Goal: Task Accomplishment & Management: Manage account settings

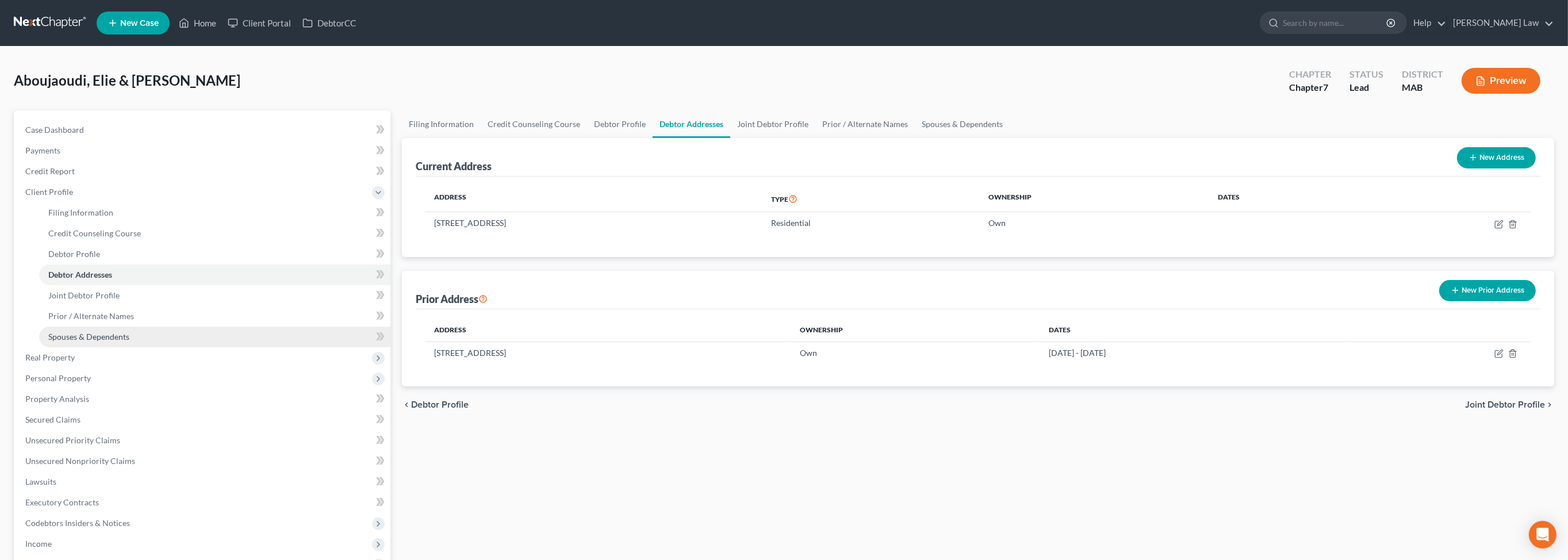
scroll to position [408, 0]
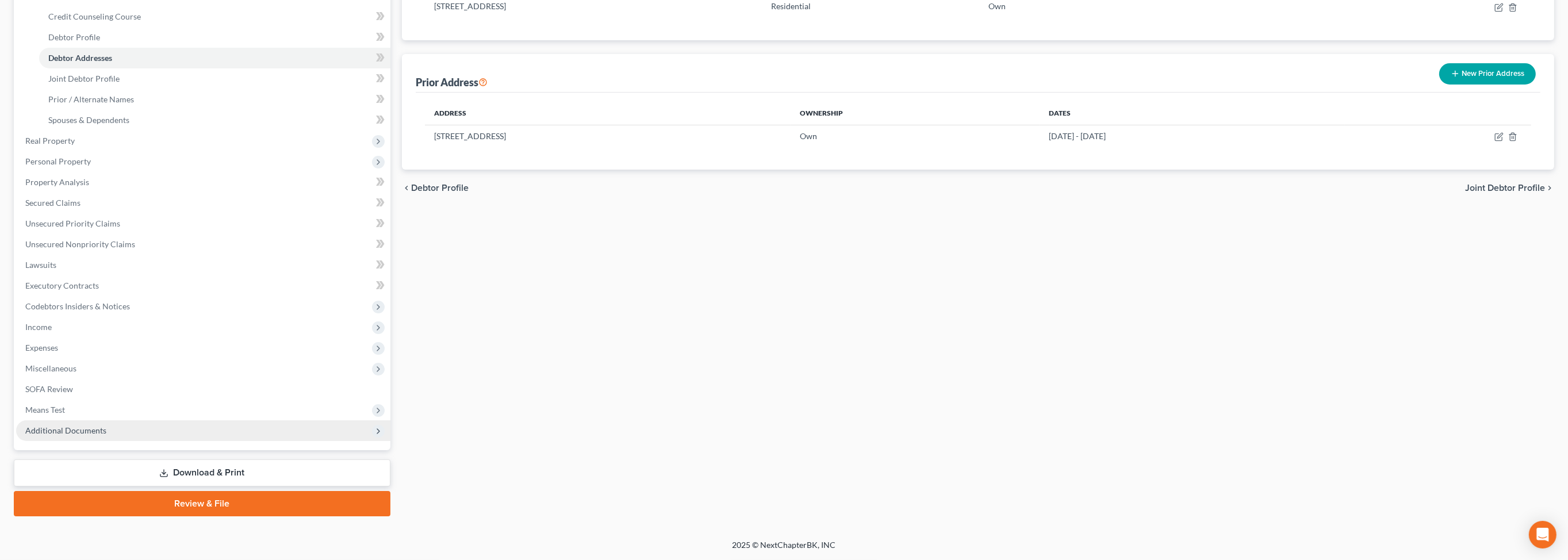
click at [99, 425] on span "Additional Documents" at bounding box center [66, 430] width 81 height 10
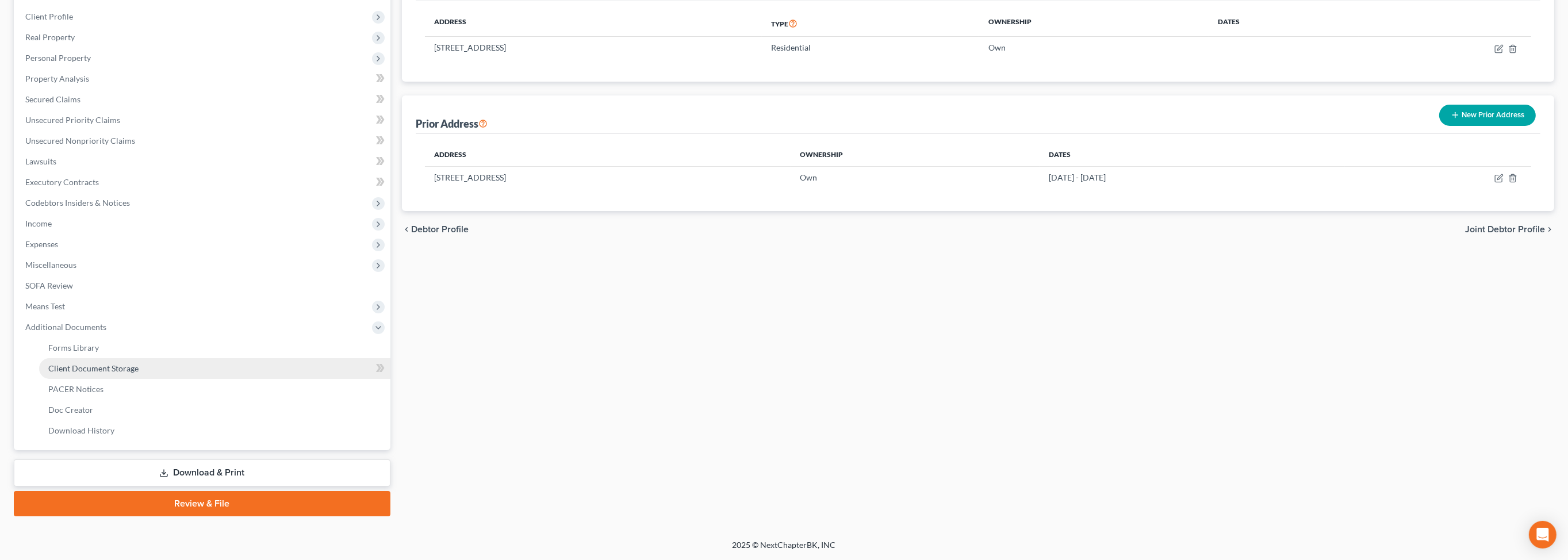
click at [138, 363] on span "Client Document Storage" at bounding box center [93, 368] width 90 height 10
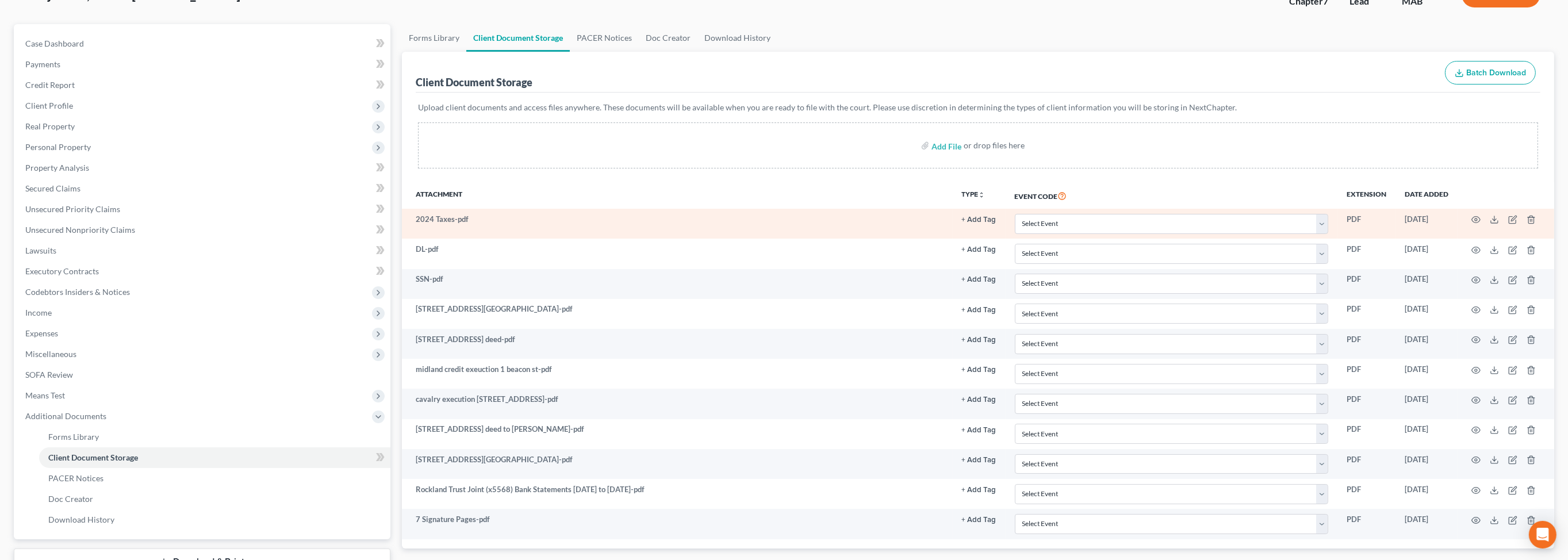
scroll to position [272, 0]
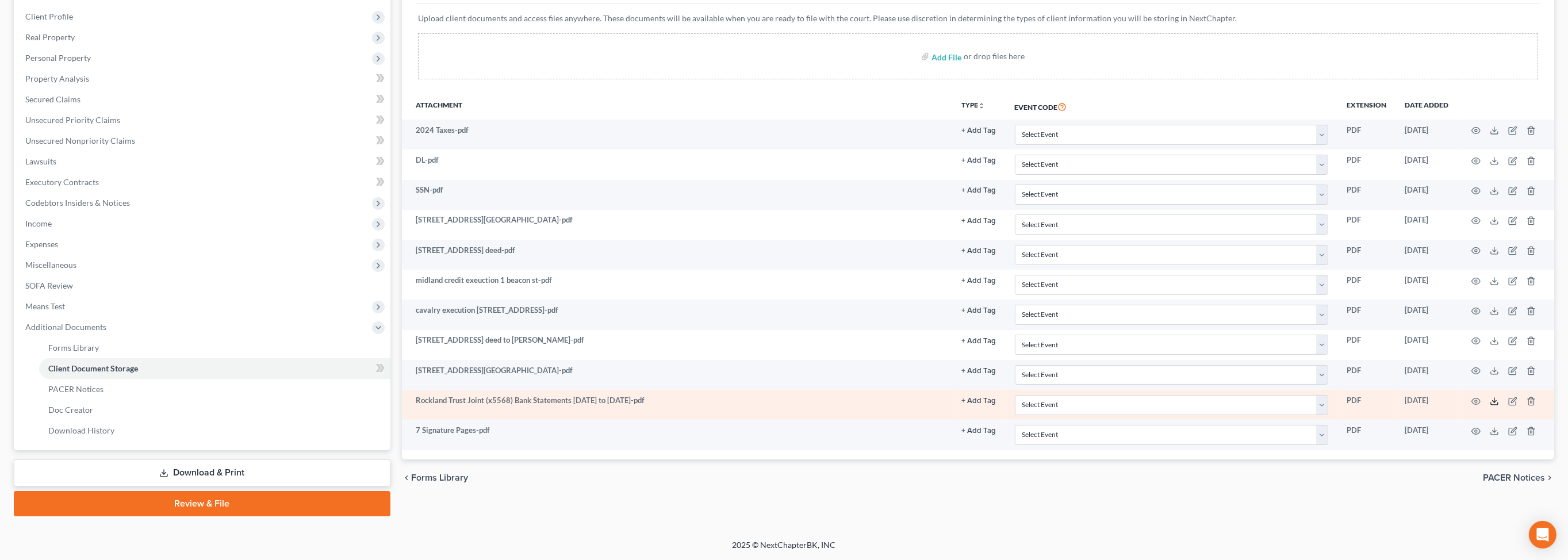
click at [1492, 402] on polyline at bounding box center [1494, 401] width 4 height 2
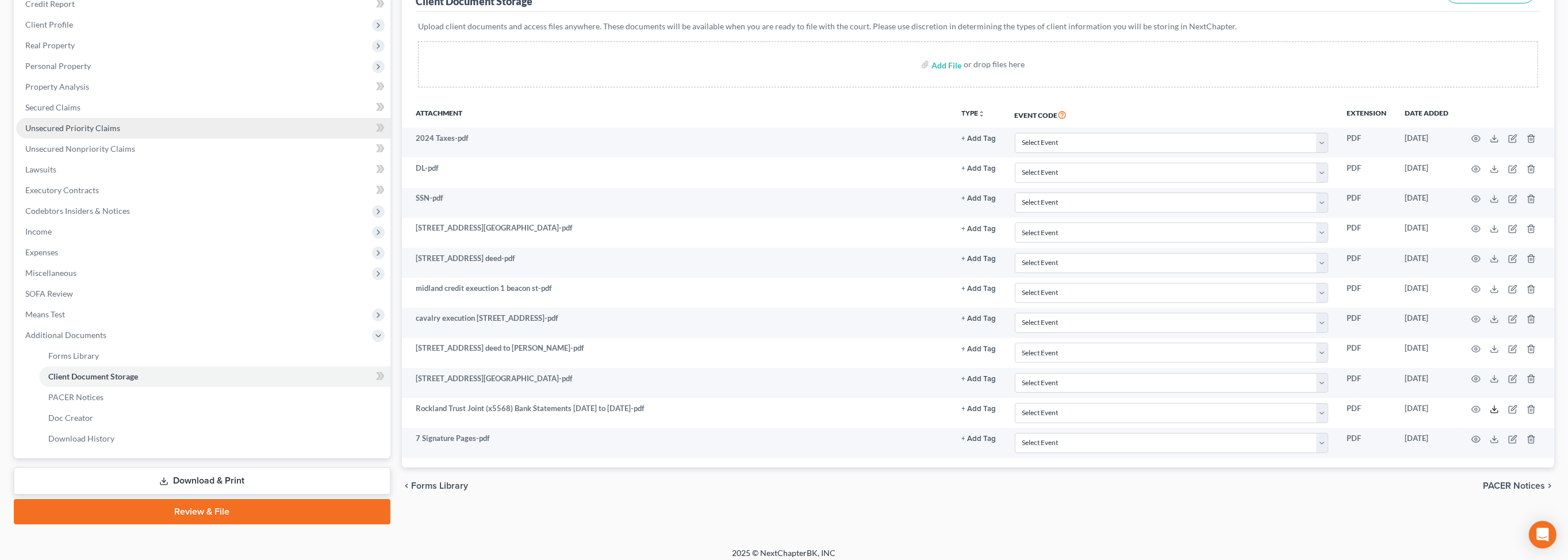
scroll to position [0, 0]
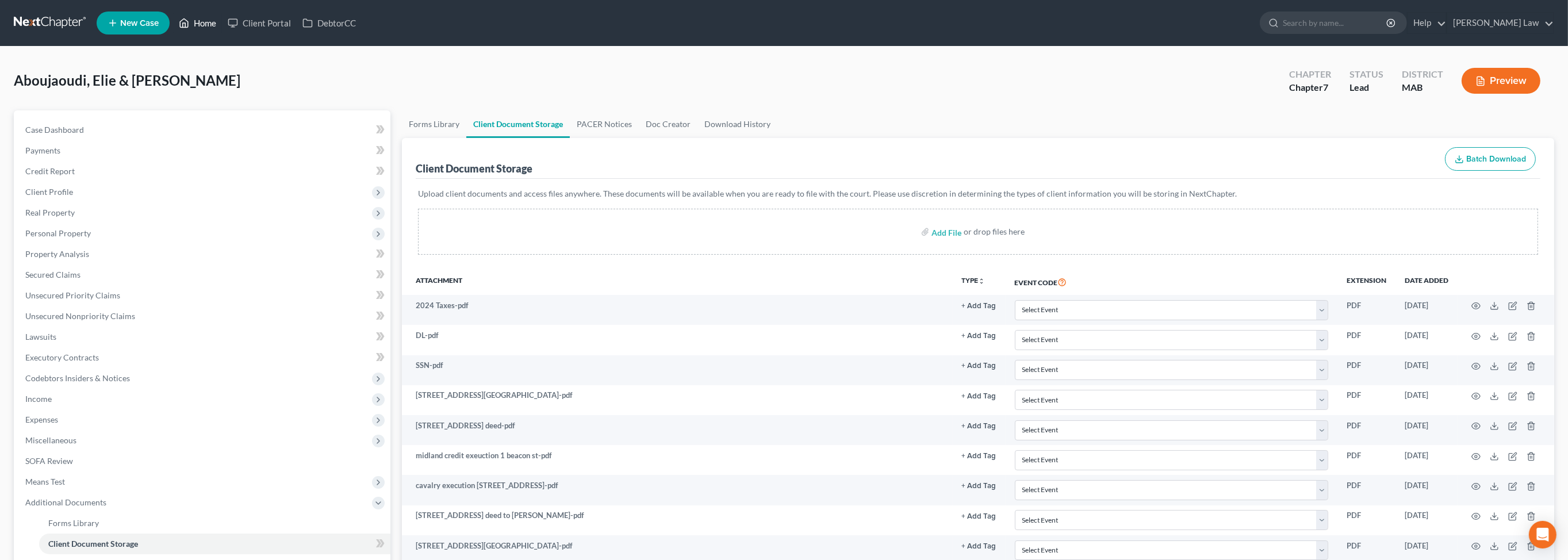
click at [189, 24] on icon at bounding box center [184, 23] width 10 height 14
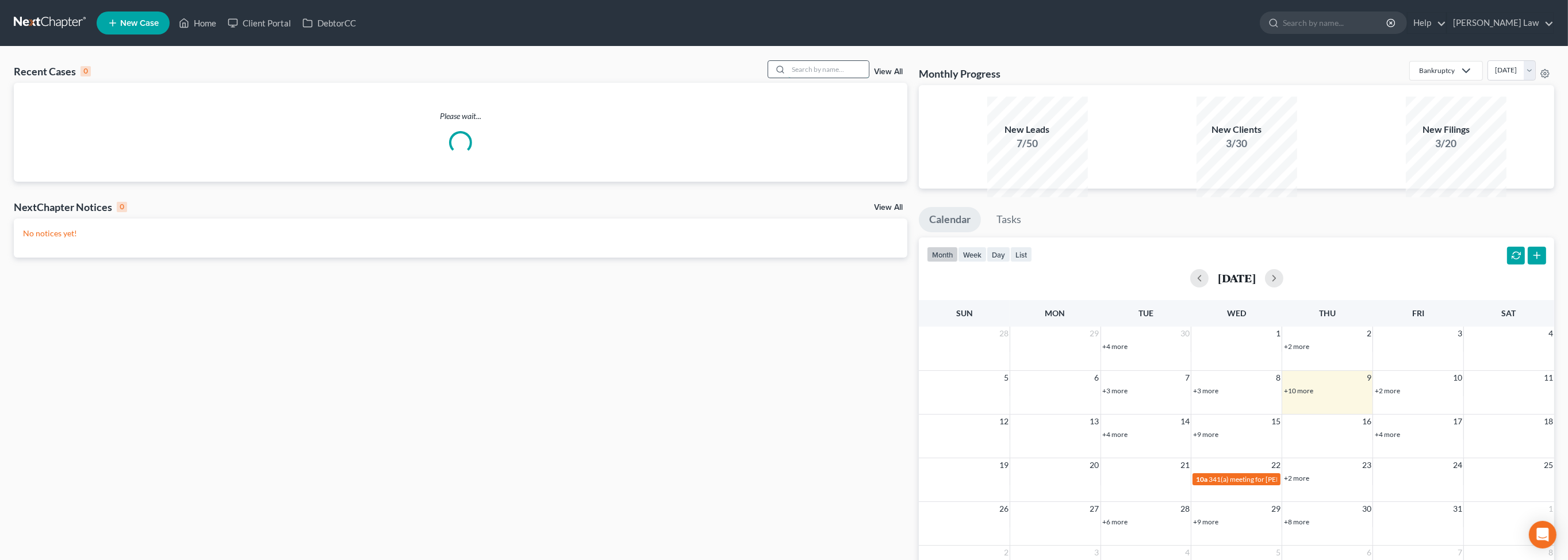
click at [815, 78] on input "search" at bounding box center [828, 69] width 80 height 17
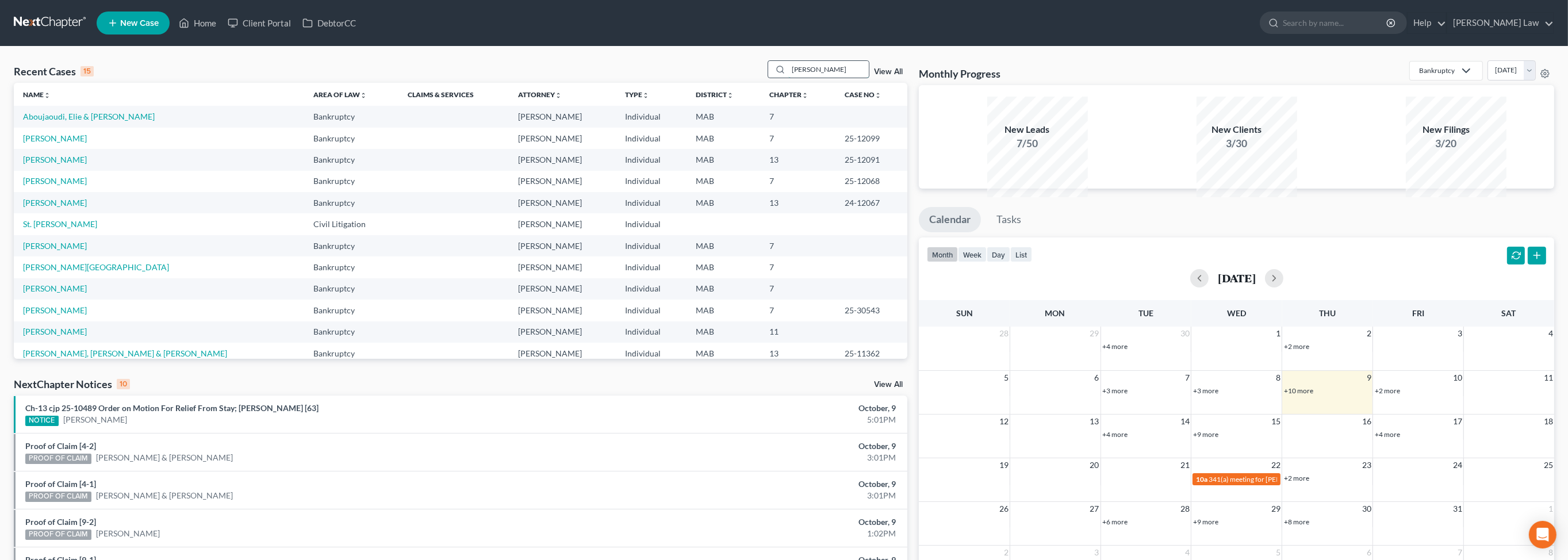
type input "[PERSON_NAME]"
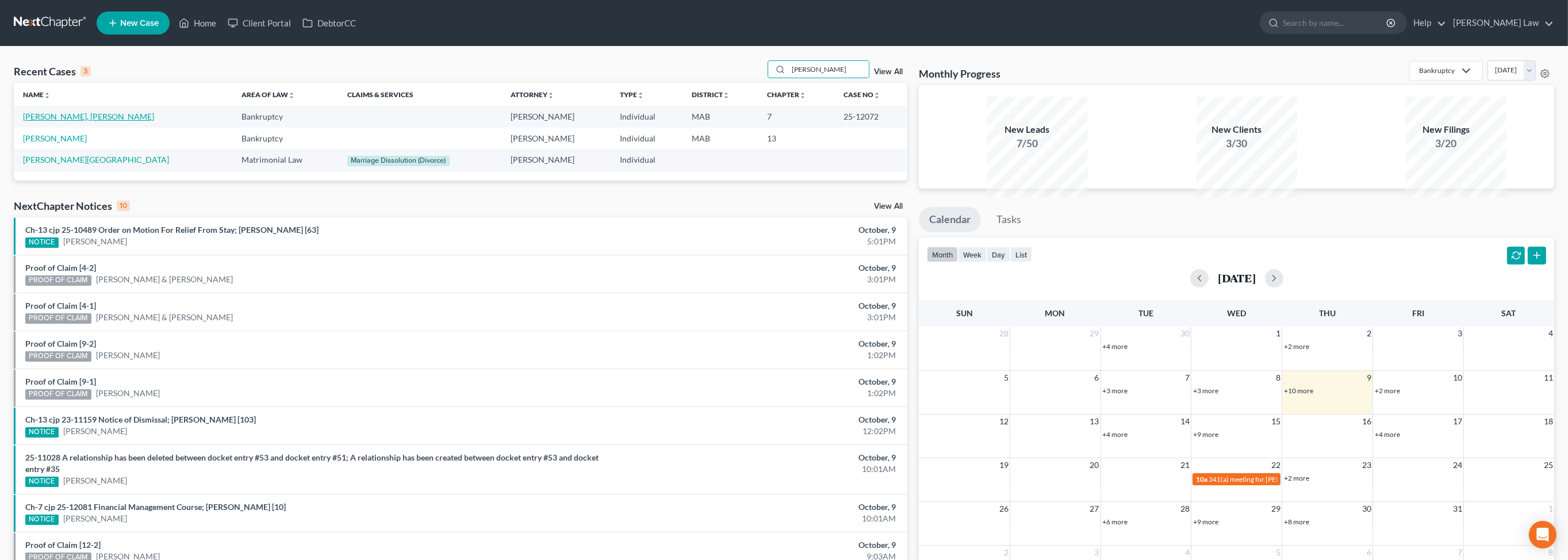
click at [72, 122] on link "[PERSON_NAME], [PERSON_NAME]" at bounding box center [88, 116] width 131 height 10
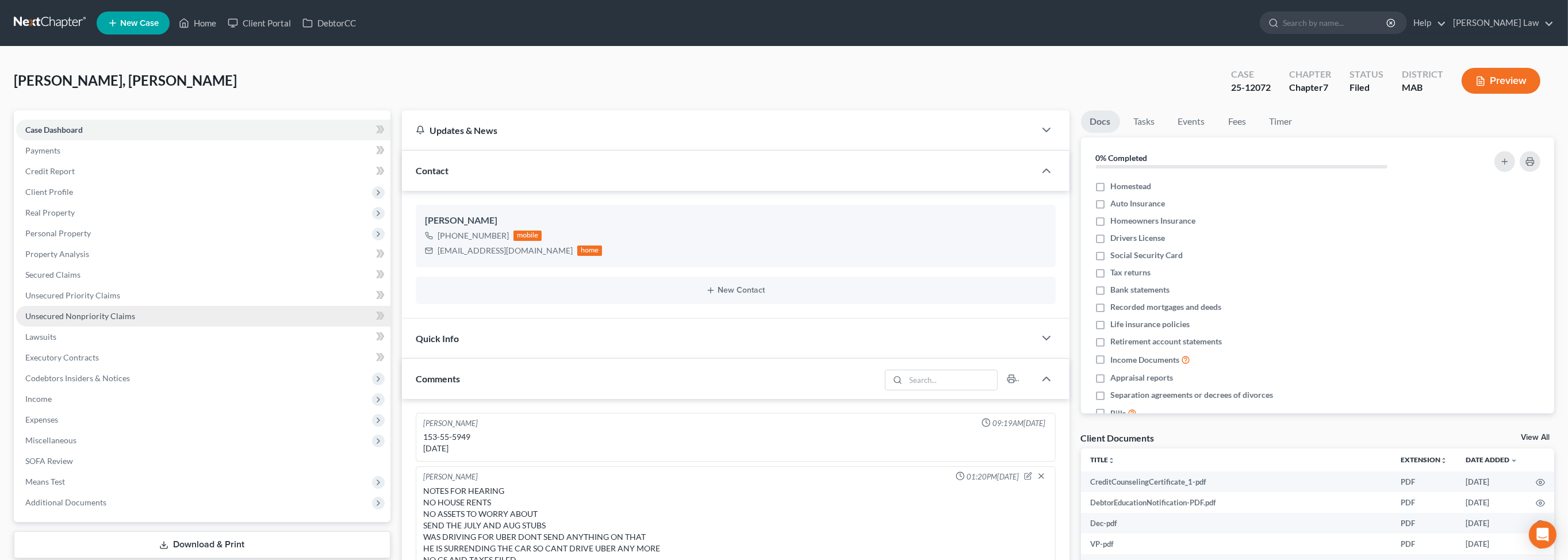
scroll to position [12, 0]
click at [82, 321] on span "Unsecured Nonpriority Claims" at bounding box center [80, 316] width 110 height 10
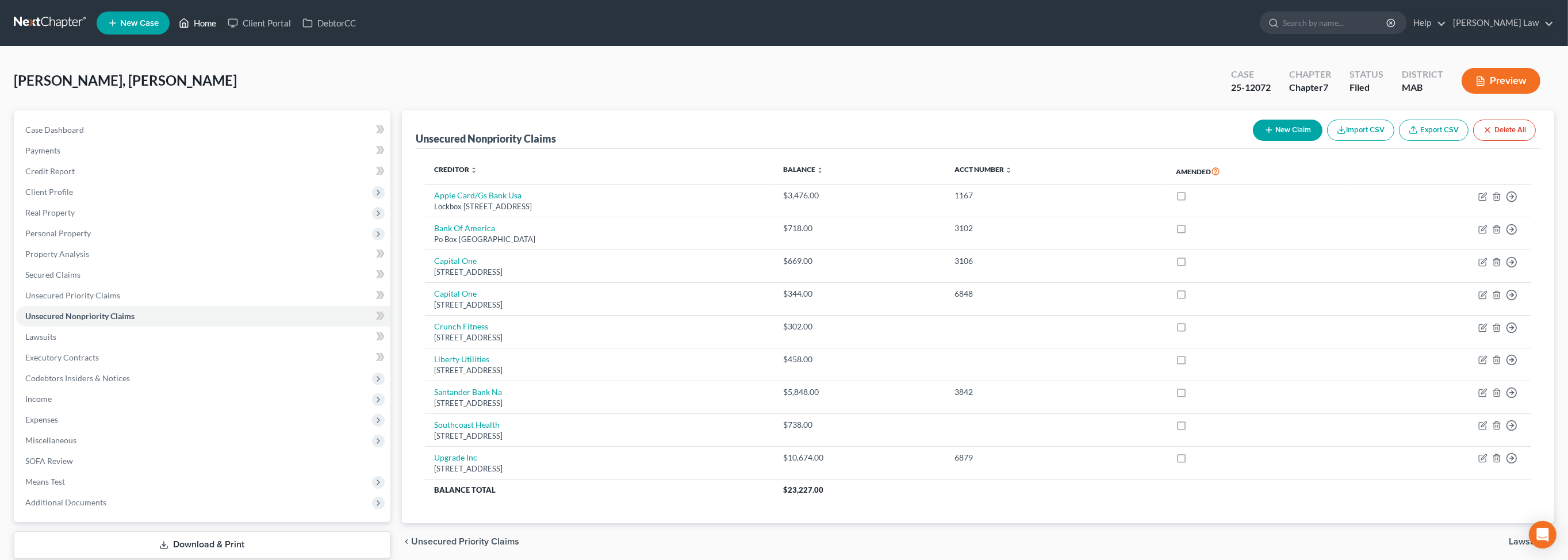
click at [185, 27] on polyline at bounding box center [184, 25] width 3 height 5
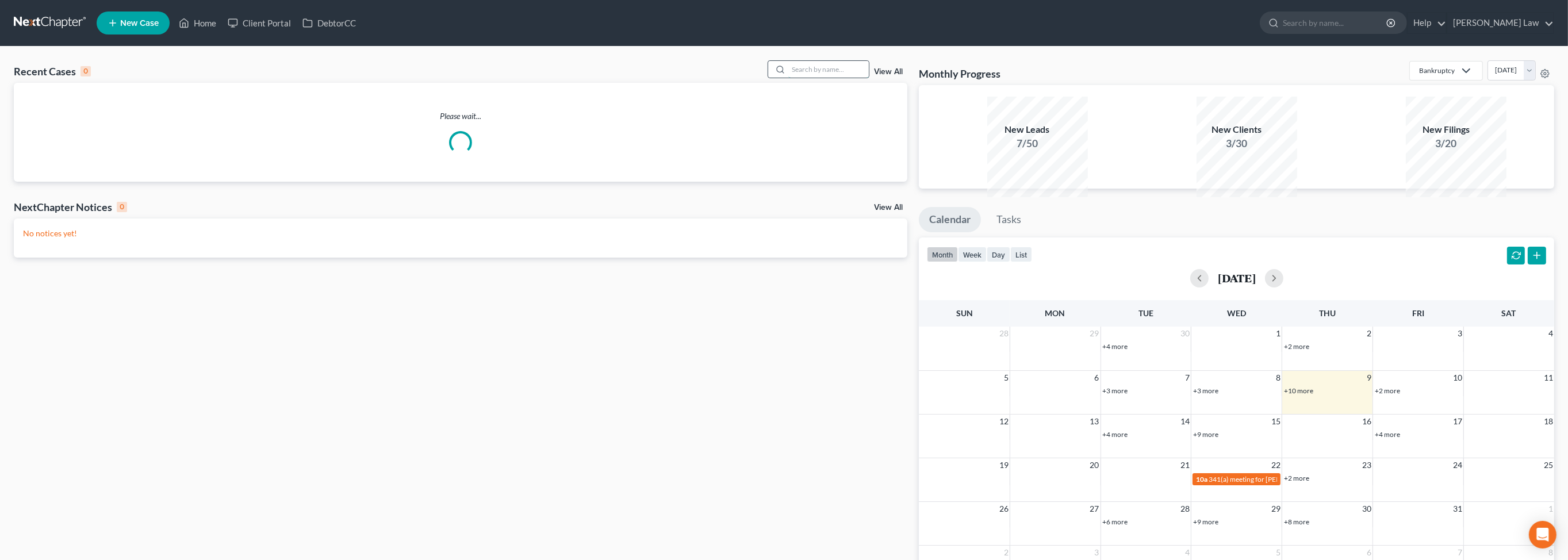
click at [824, 78] on input "search" at bounding box center [828, 69] width 80 height 17
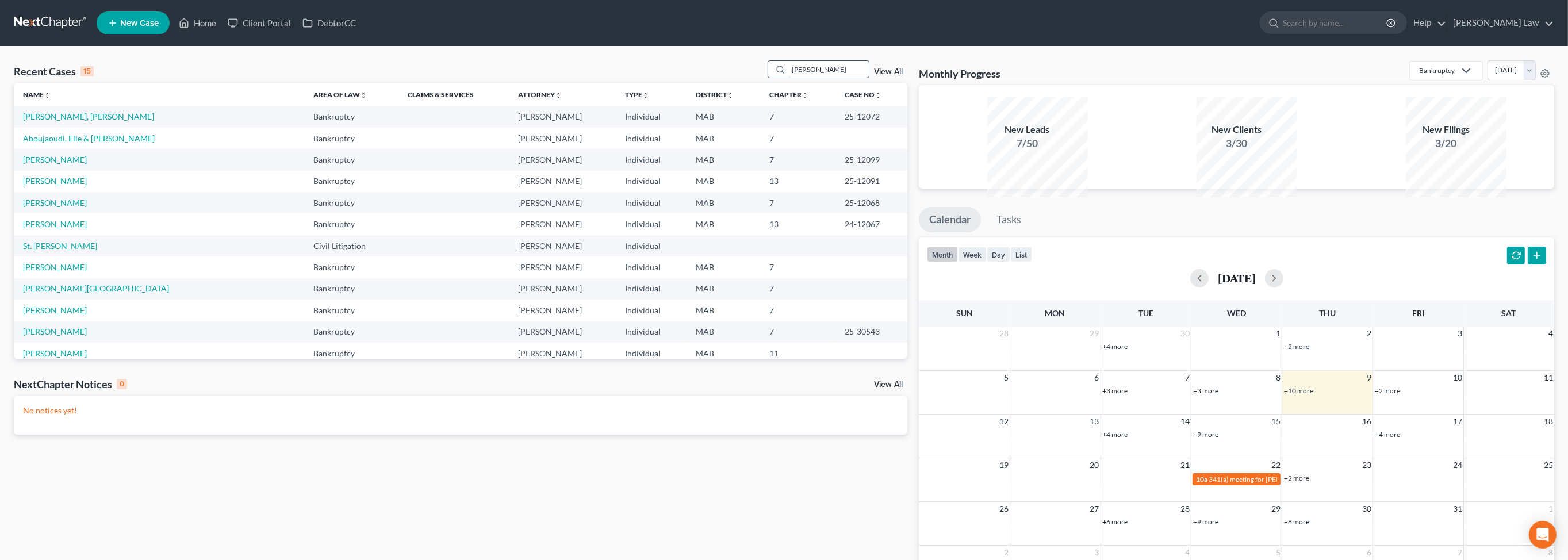
type input "[PERSON_NAME]"
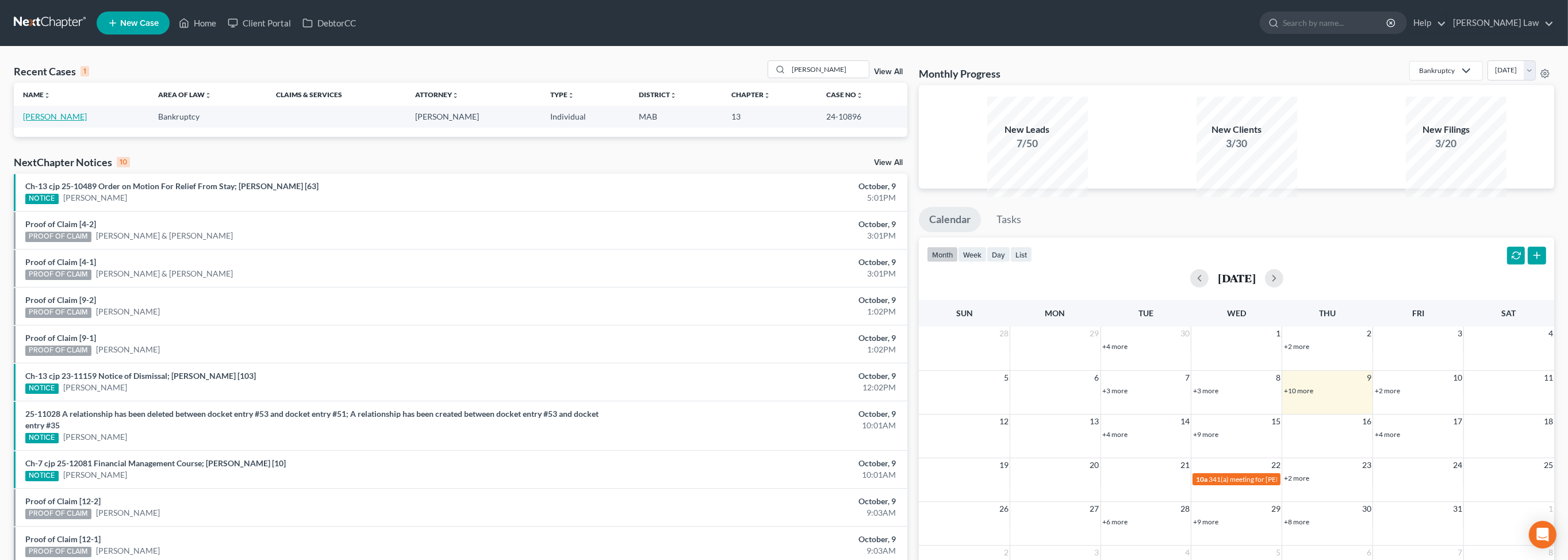
click at [44, 122] on link "[PERSON_NAME]" at bounding box center [55, 116] width 64 height 10
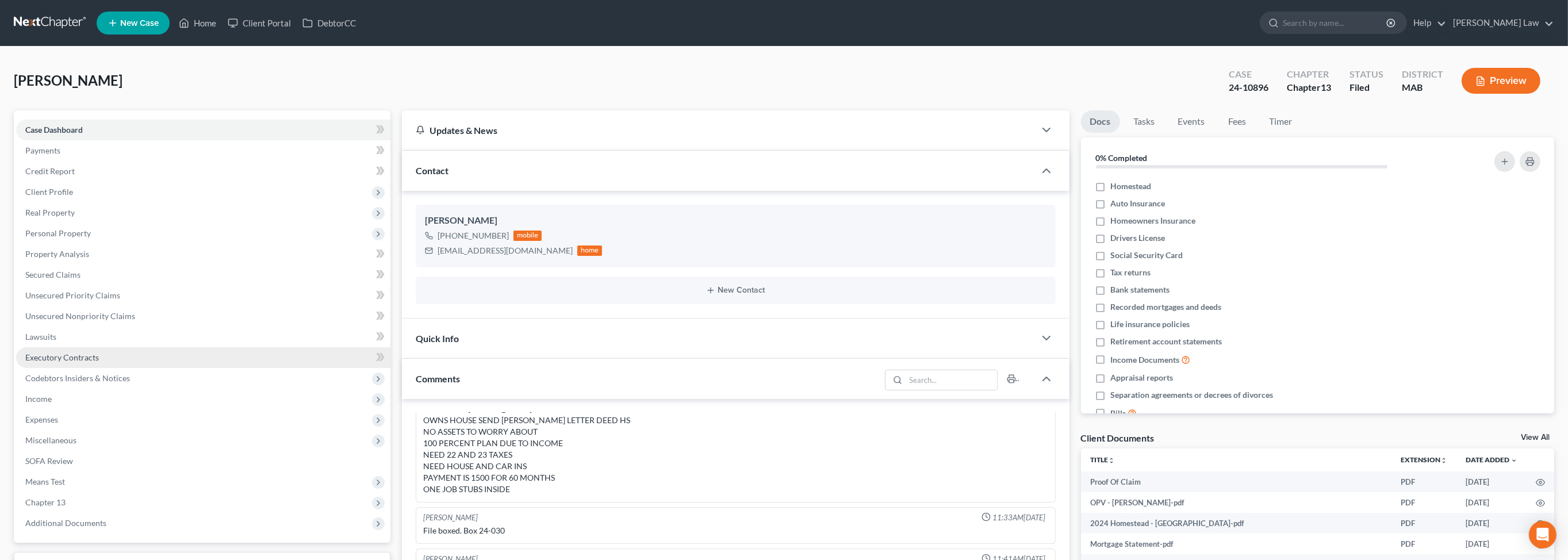
scroll to position [17, 0]
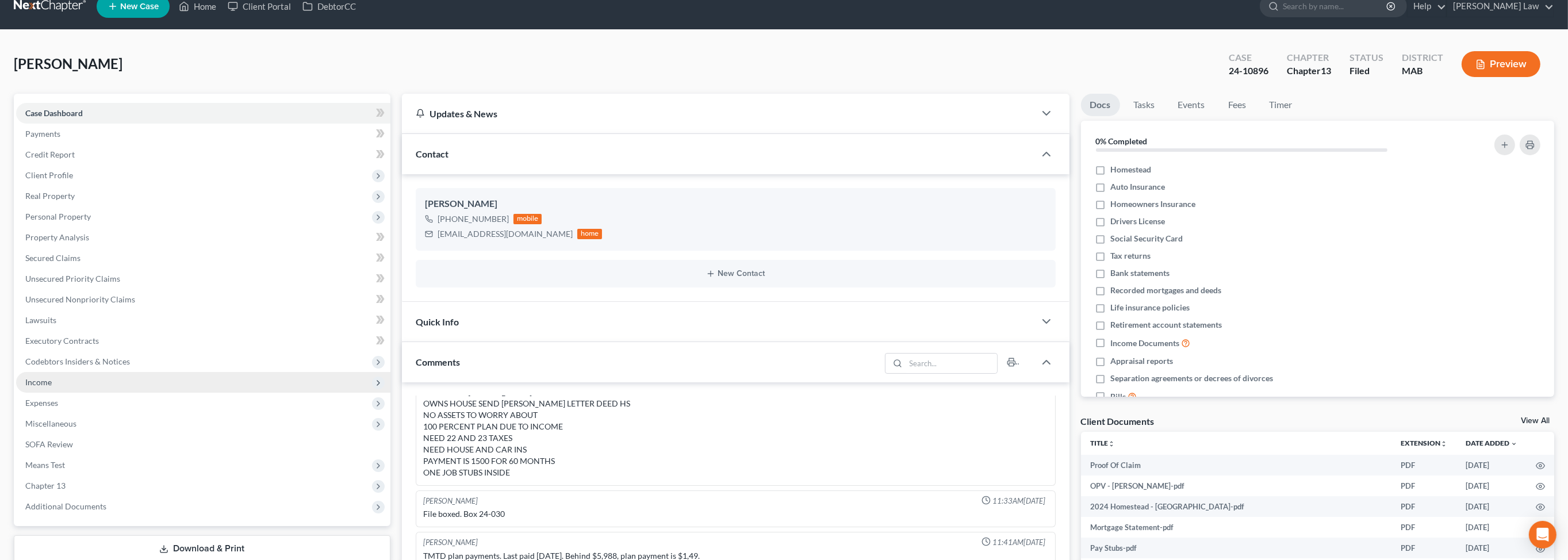
click at [69, 393] on span "Income" at bounding box center [203, 383] width 374 height 21
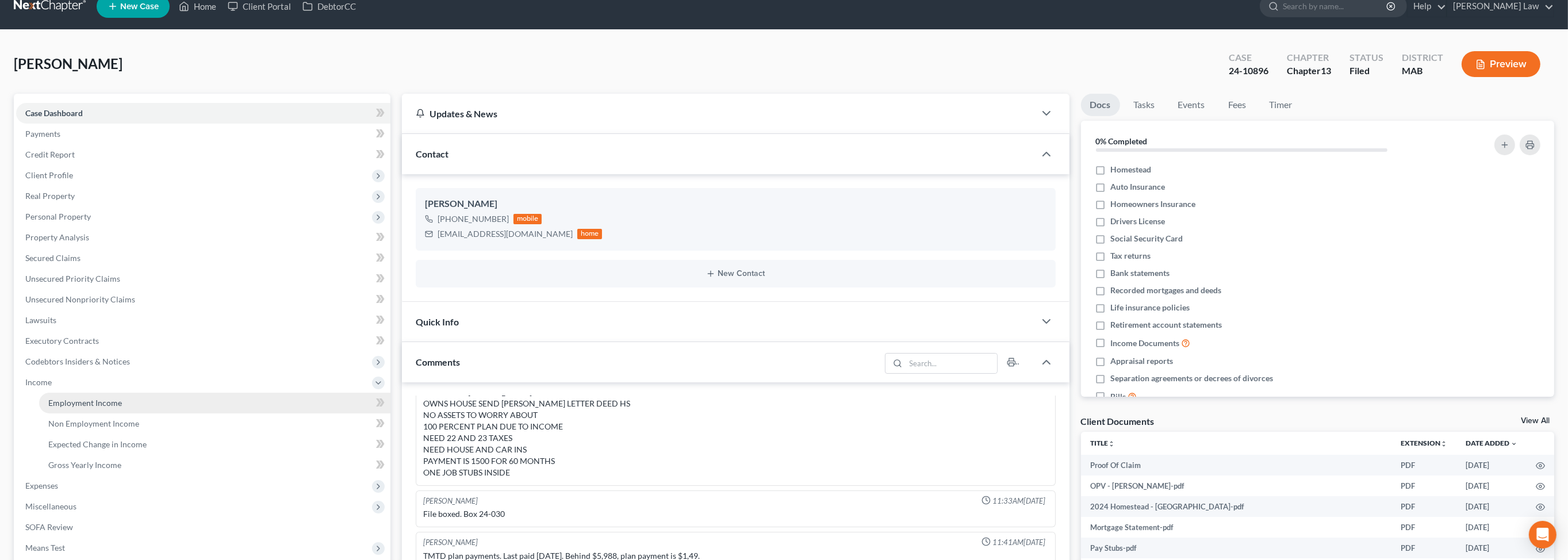
click at [91, 408] on span "Employment Income" at bounding box center [85, 403] width 74 height 10
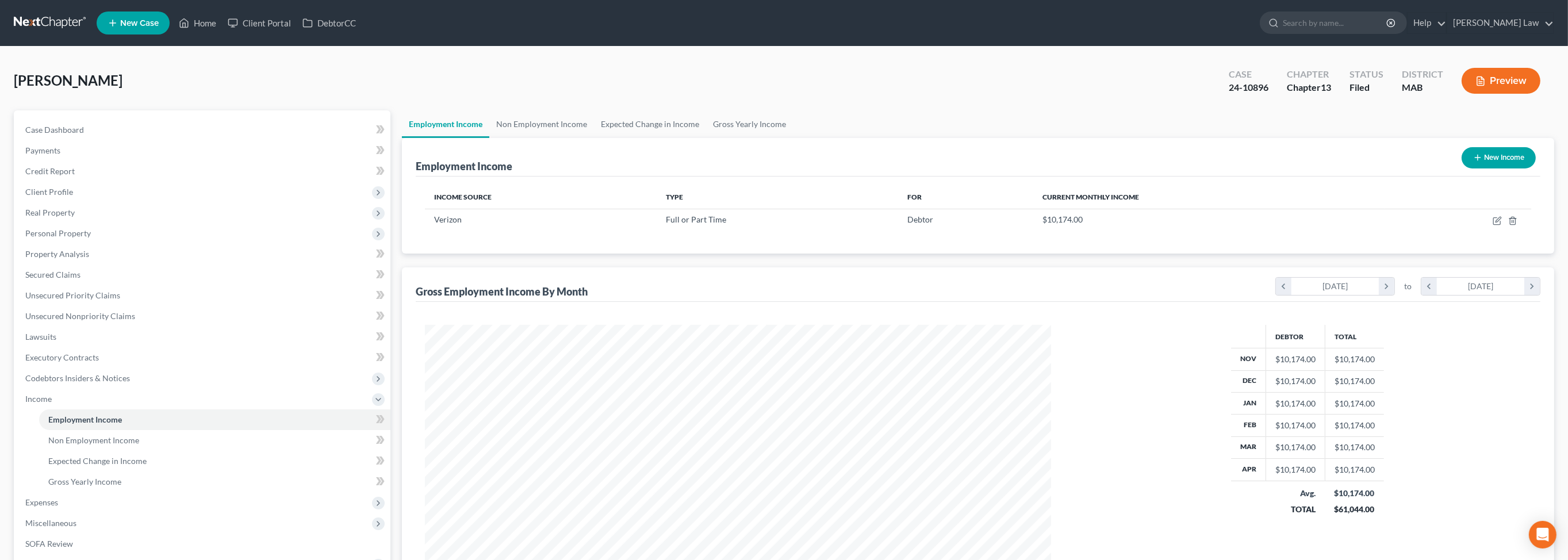
scroll to position [313, 648]
click at [70, 135] on span "Case Dashboard" at bounding box center [55, 129] width 59 height 10
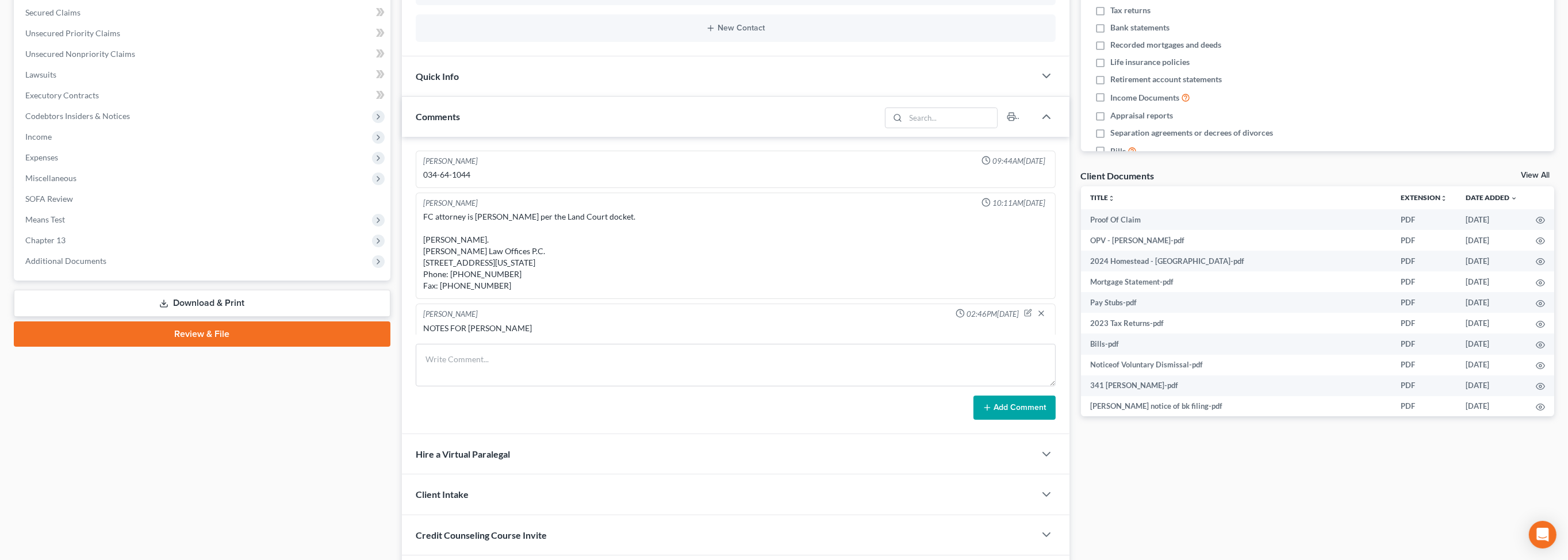
scroll to position [281, 0]
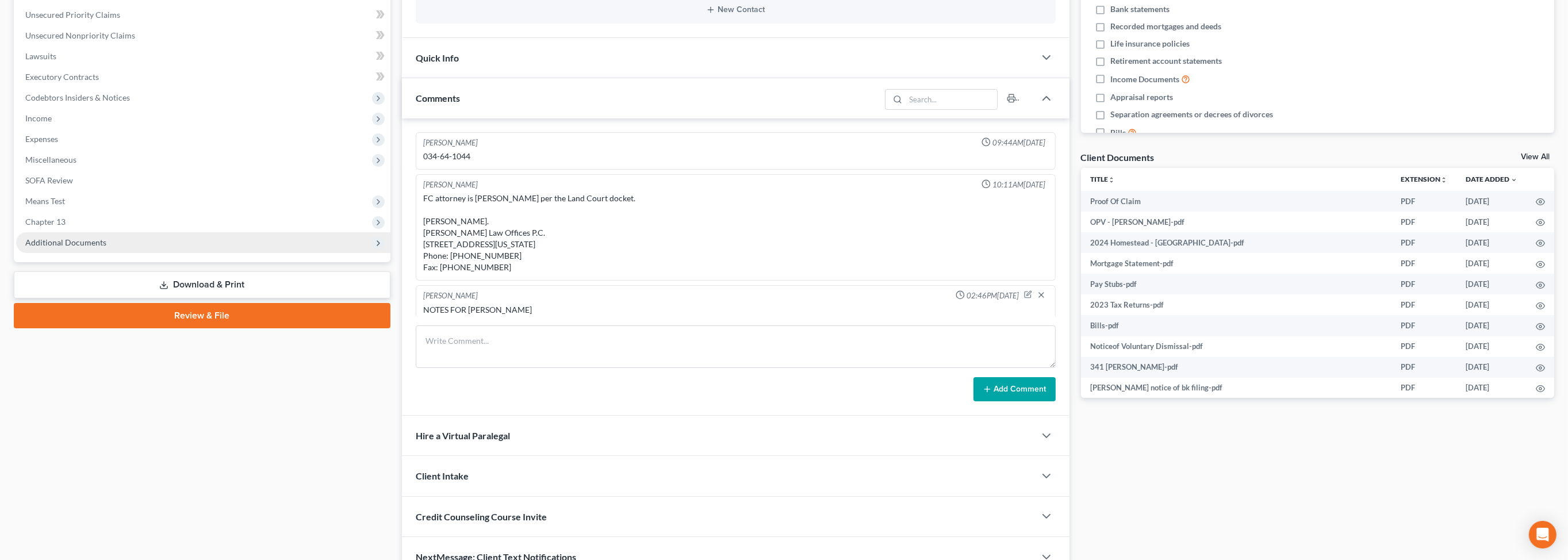
click at [106, 248] on span "Additional Documents" at bounding box center [66, 242] width 81 height 10
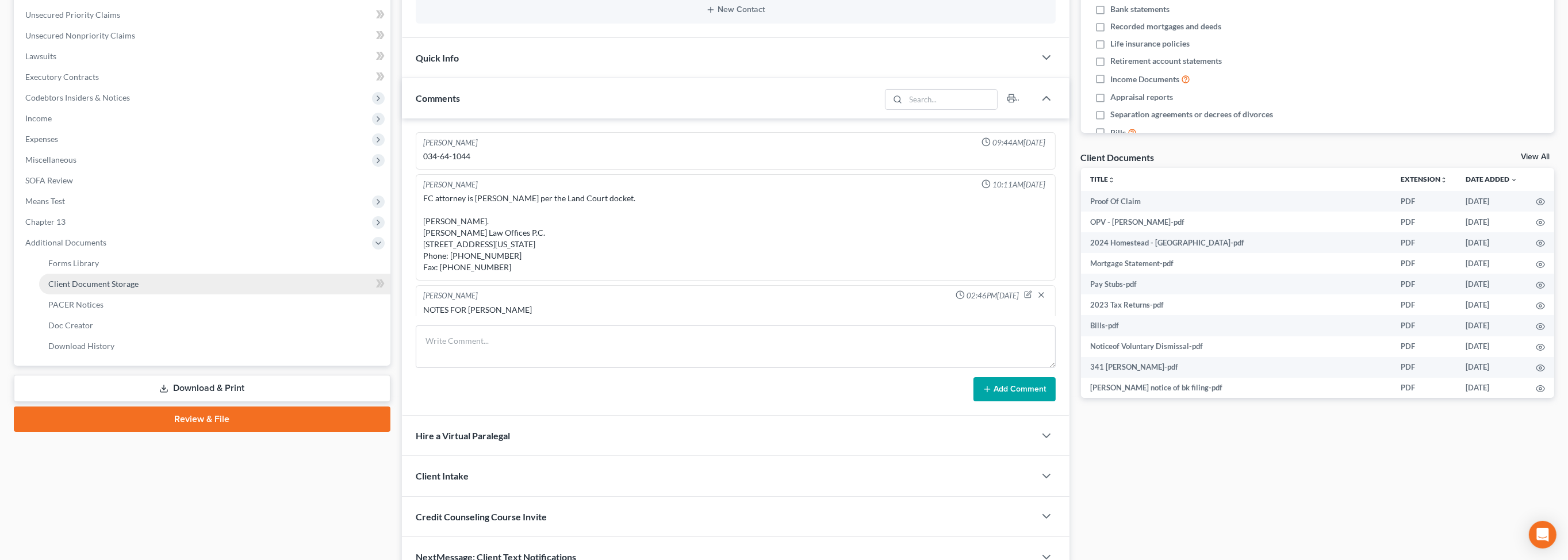
click at [131, 289] on span "Client Document Storage" at bounding box center [93, 284] width 90 height 10
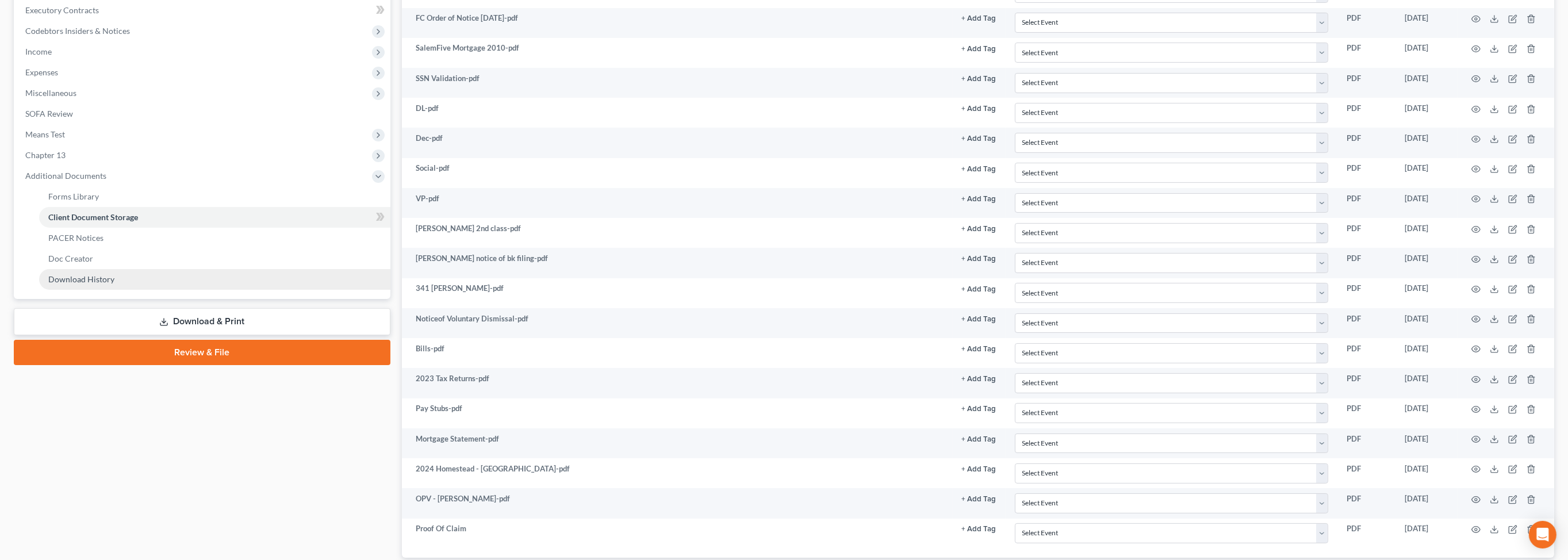
scroll to position [367, 0]
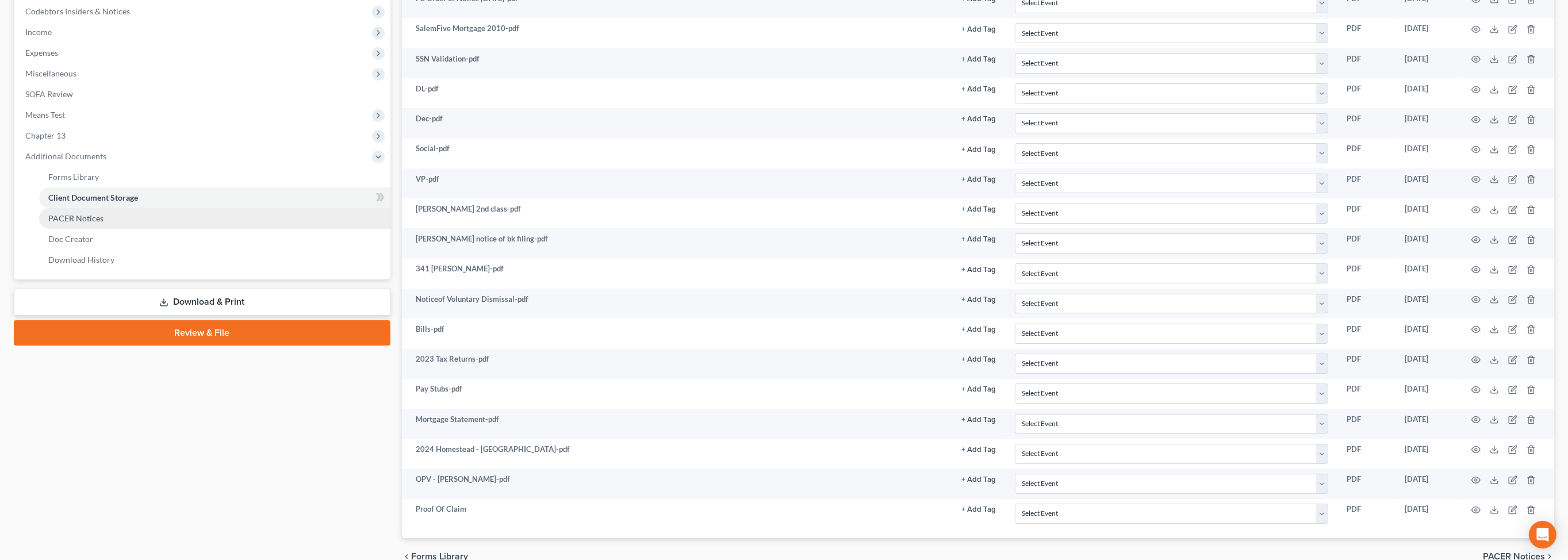
click at [110, 229] on link "PACER Notices" at bounding box center [215, 219] width 351 height 21
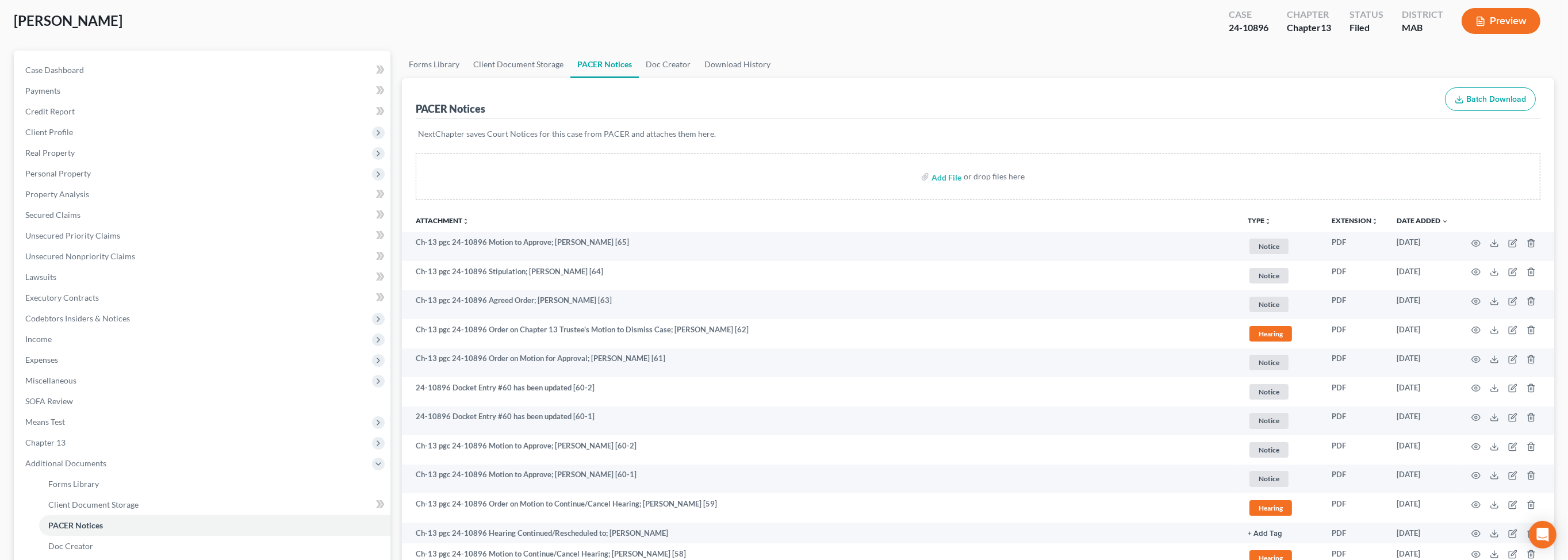
scroll to position [84, 0]
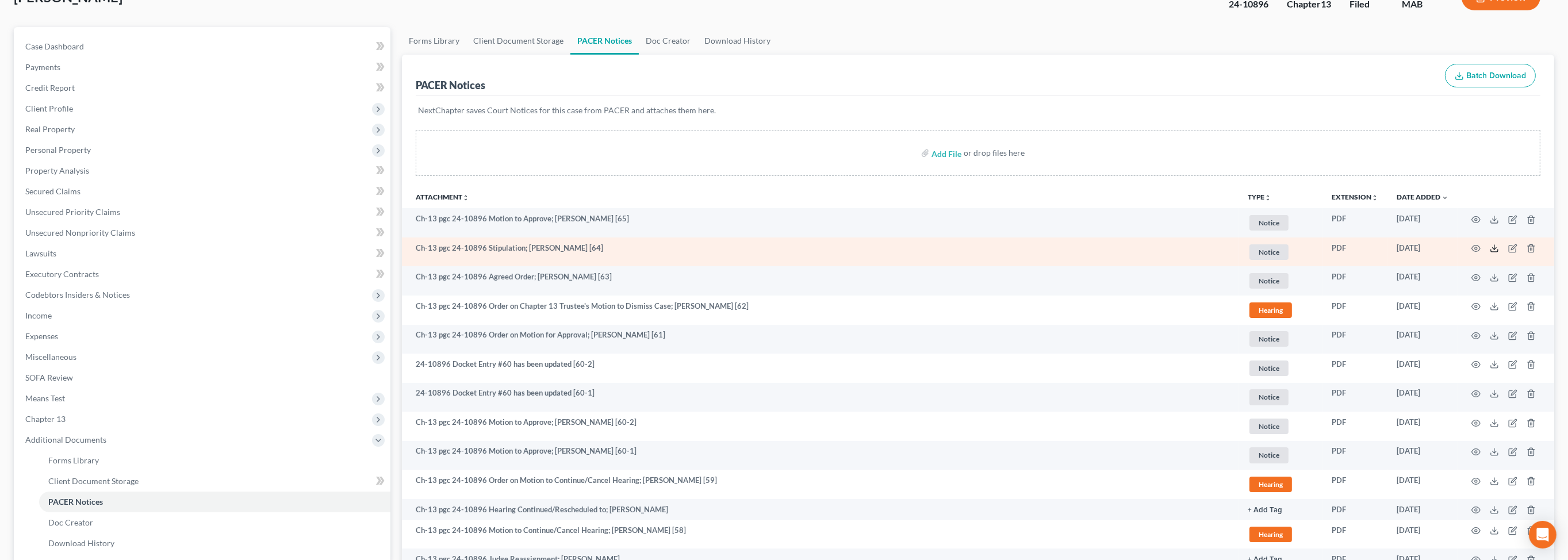
click at [1492, 250] on polyline at bounding box center [1494, 248] width 4 height 2
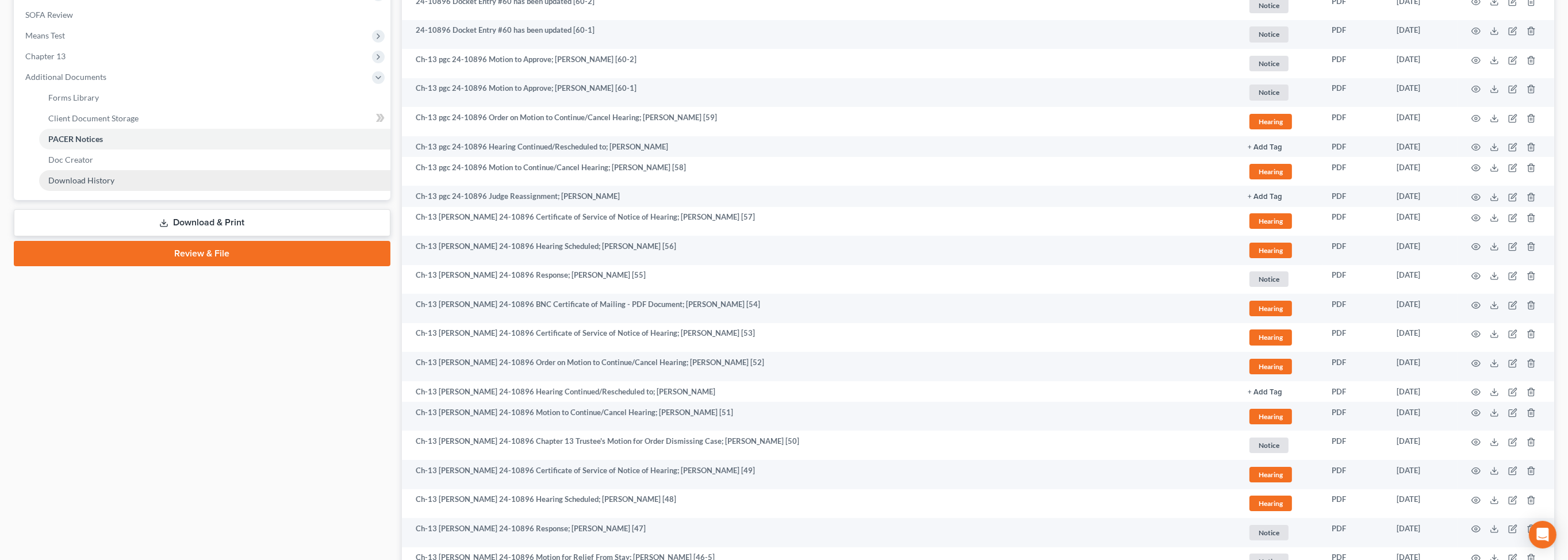
scroll to position [448, 0]
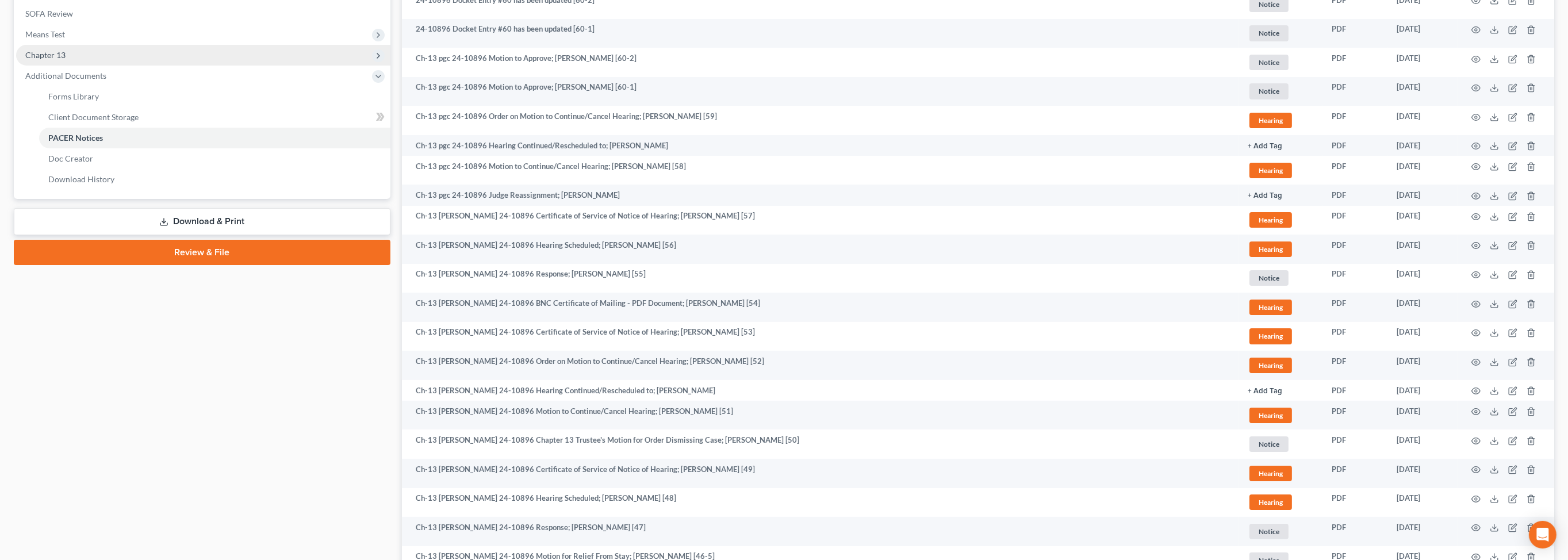
click at [143, 65] on span "Chapter 13" at bounding box center [203, 56] width 374 height 21
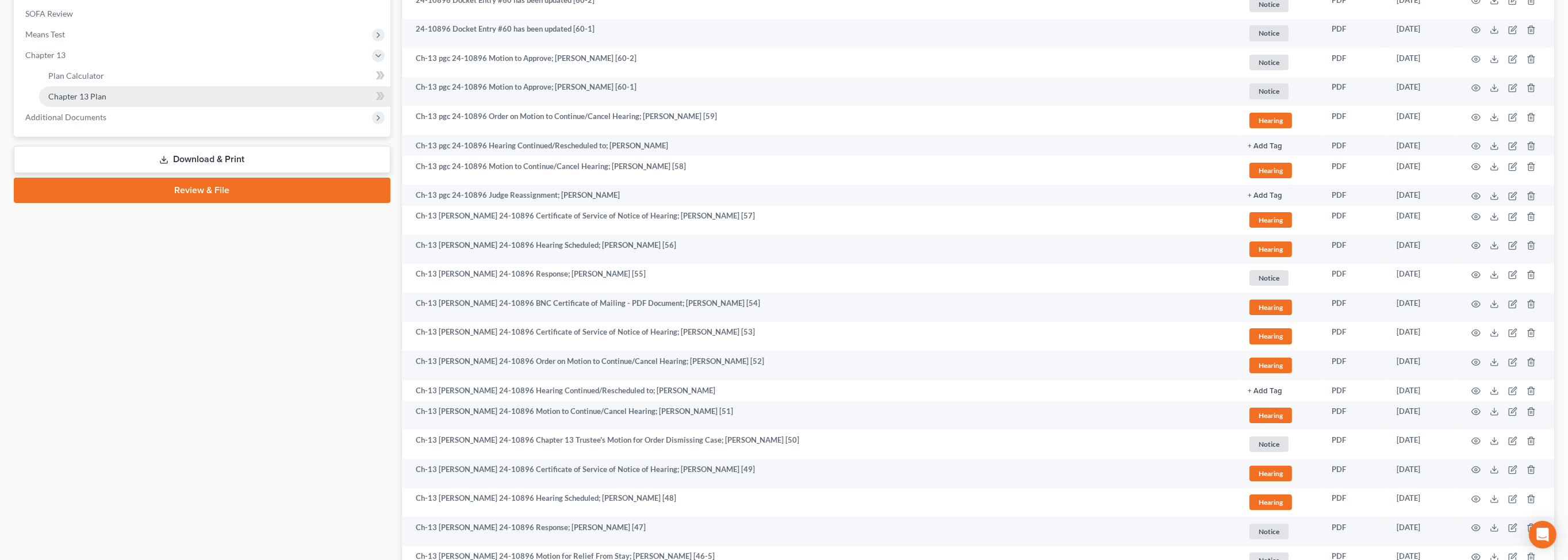
click at [199, 107] on link "Chapter 13 Plan" at bounding box center [215, 97] width 351 height 21
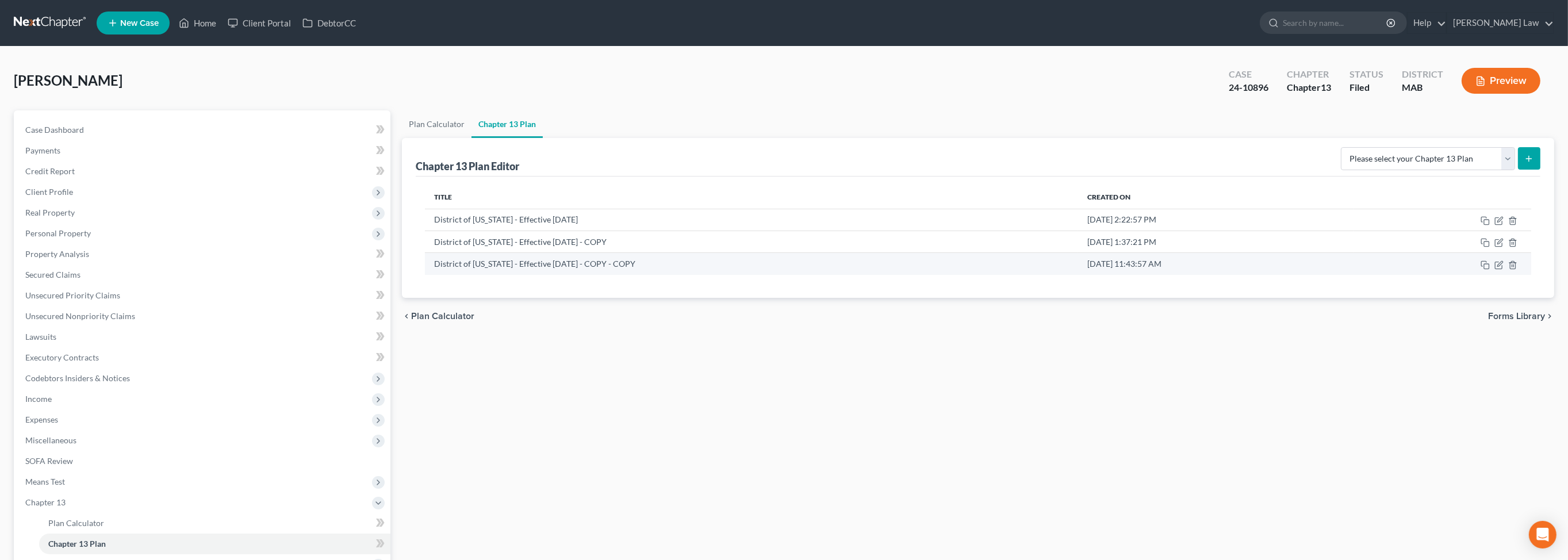
click at [1479, 275] on td at bounding box center [1442, 263] width 178 height 22
click at [1494, 270] on icon "button" at bounding box center [1499, 265] width 9 height 9
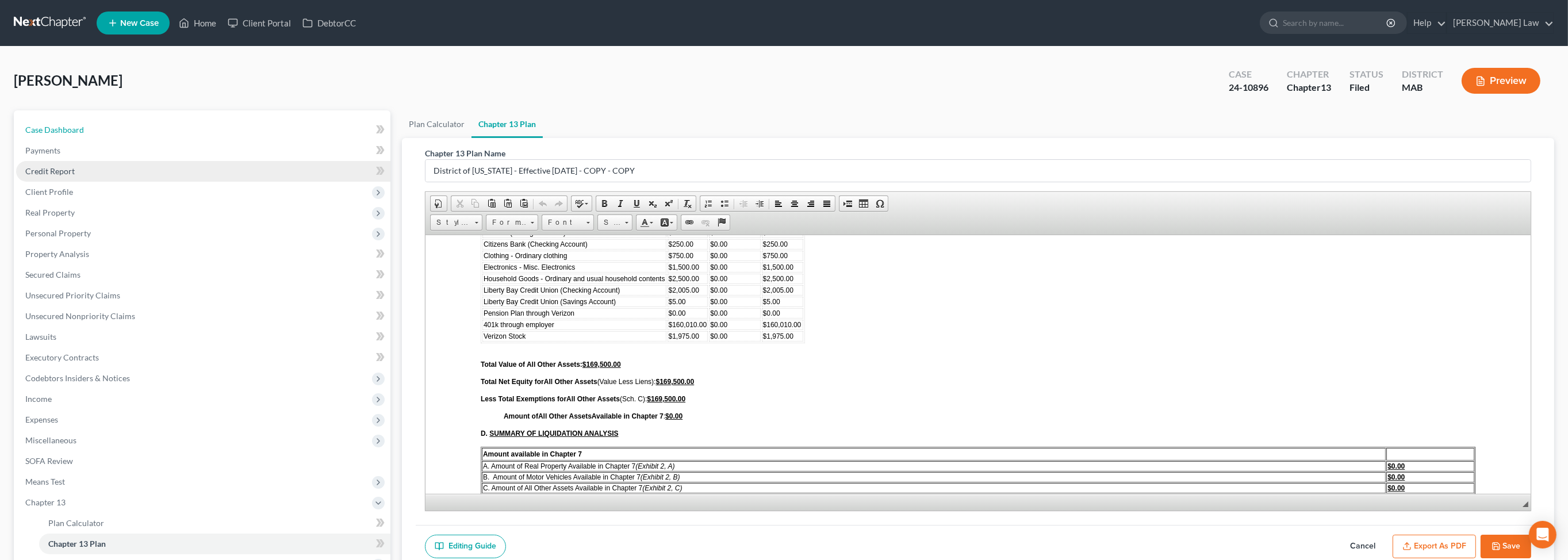
click at [84, 135] on span "Case Dashboard" at bounding box center [55, 129] width 59 height 10
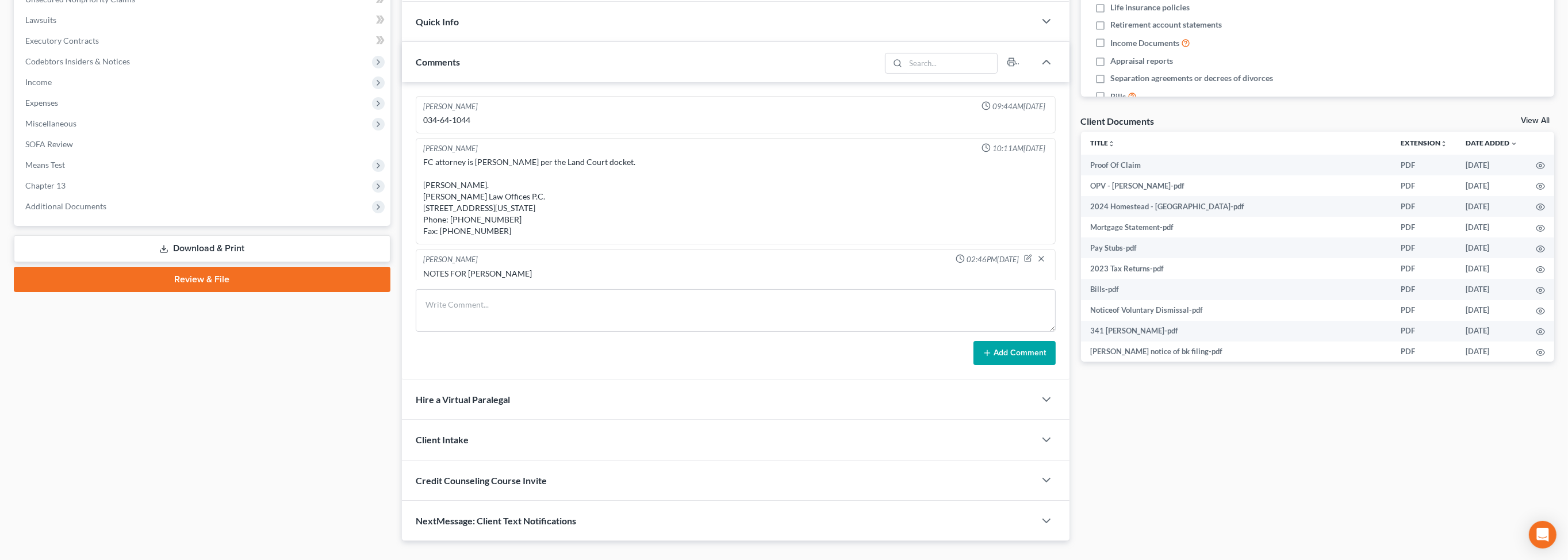
scroll to position [238, 0]
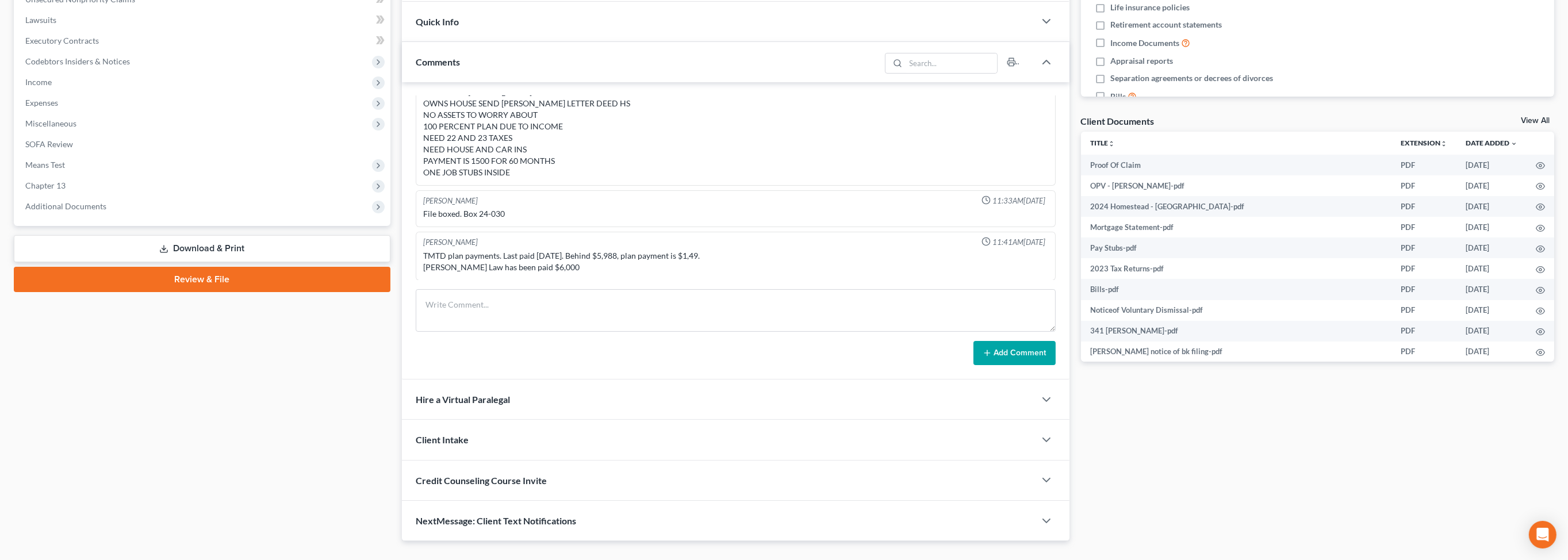
click at [229, 226] on div "Case Dashboard Payments Invoices Payments Payments Credit Report Client Profile…" at bounding box center [202, 10] width 377 height 433
click at [228, 217] on span "Additional Documents" at bounding box center [203, 206] width 374 height 21
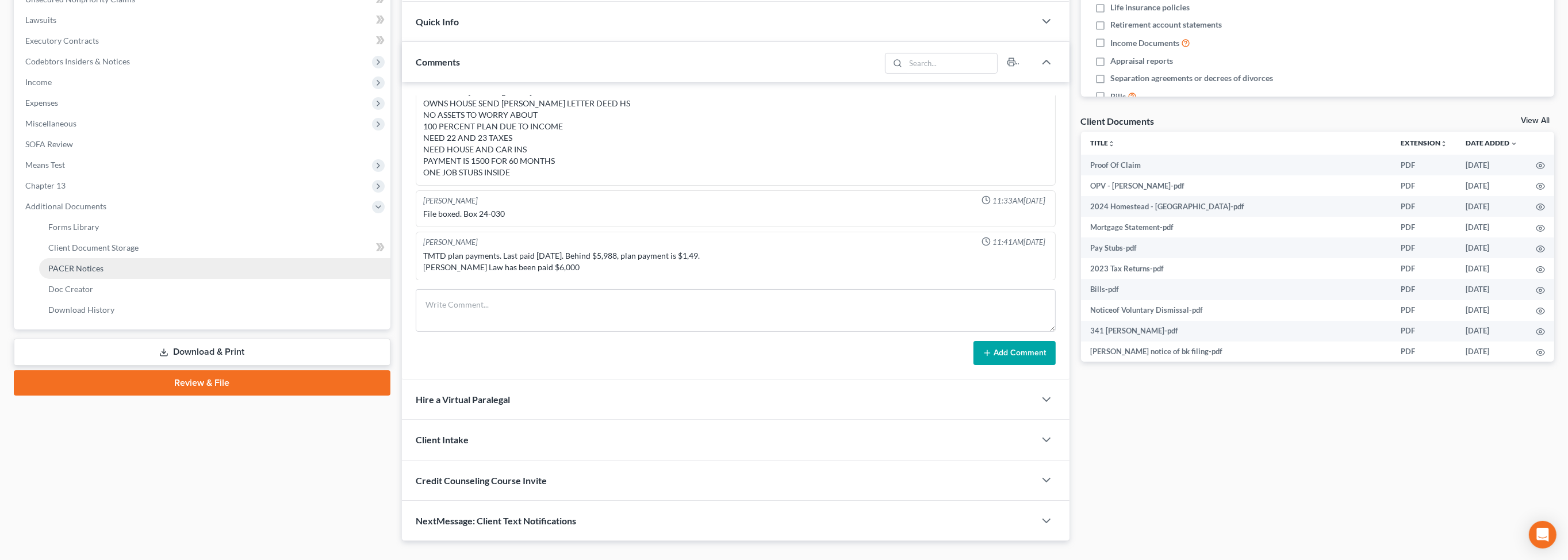
click at [203, 279] on link "PACER Notices" at bounding box center [215, 269] width 351 height 21
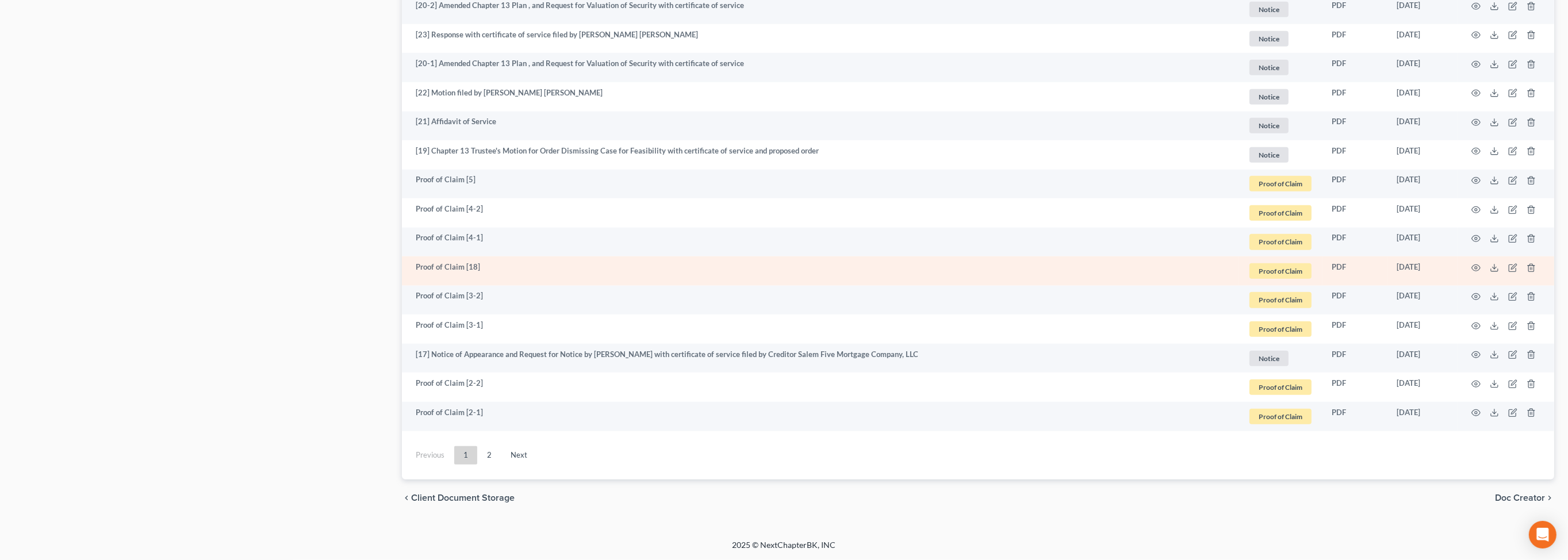
scroll to position [2483, 0]
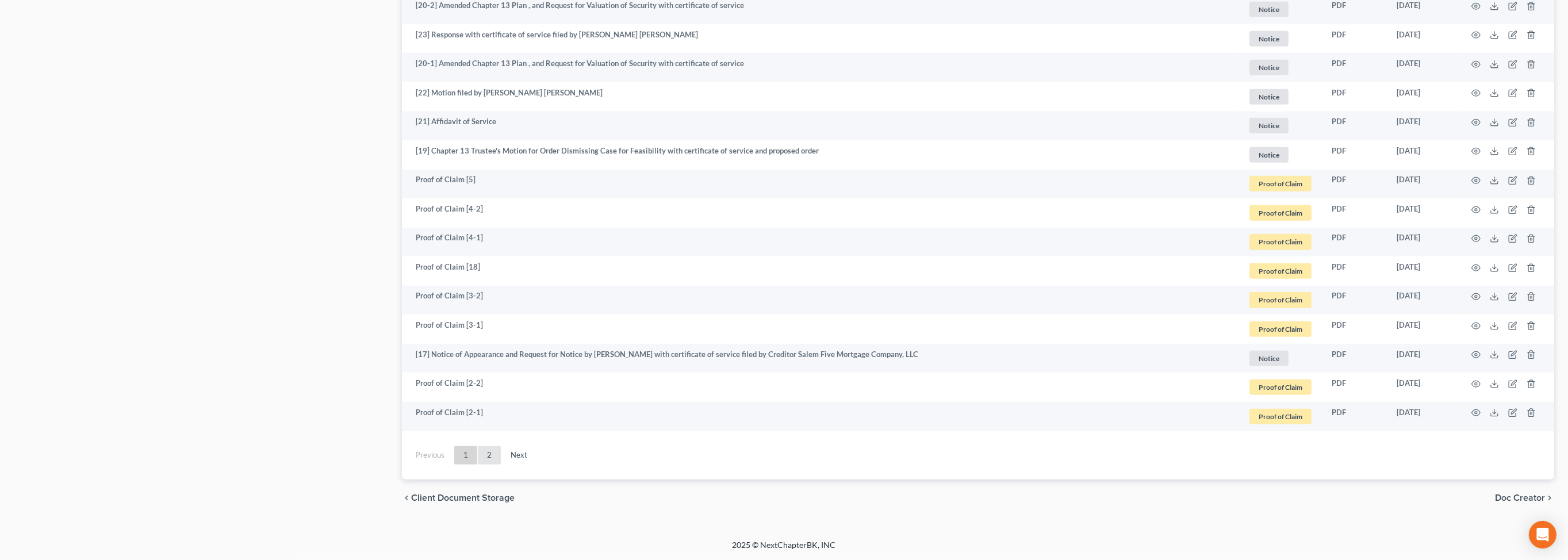
click at [501, 446] on link "2" at bounding box center [489, 455] width 23 height 18
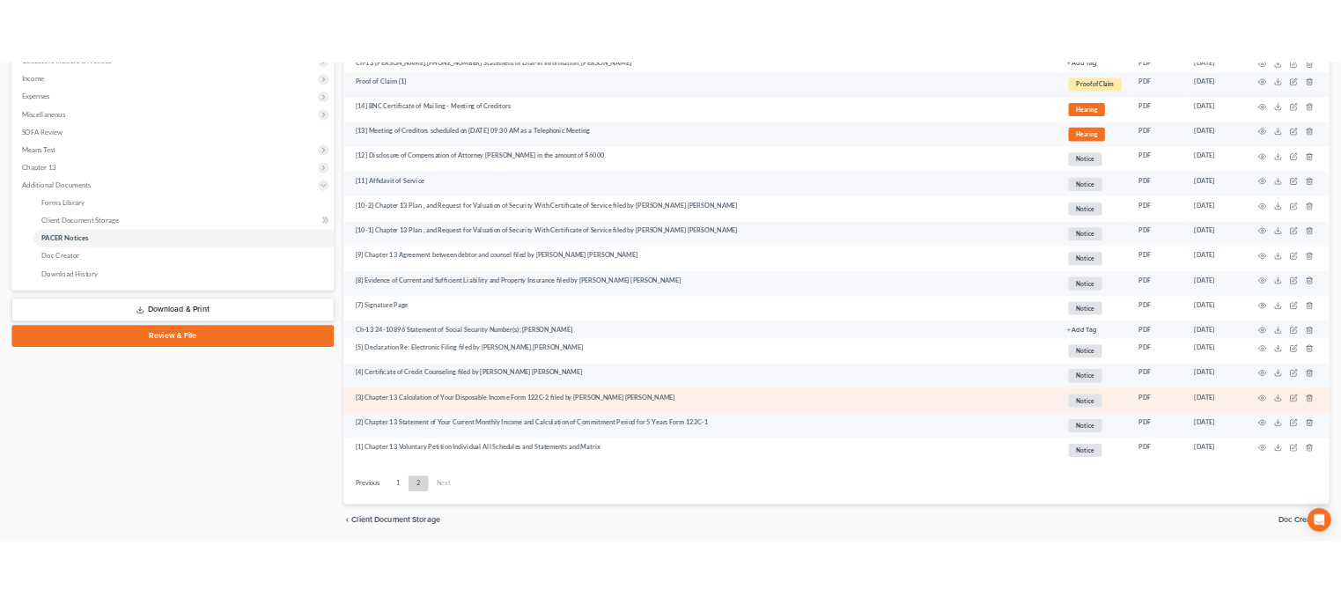
scroll to position [537, 0]
